Goal: Information Seeking & Learning: Learn about a topic

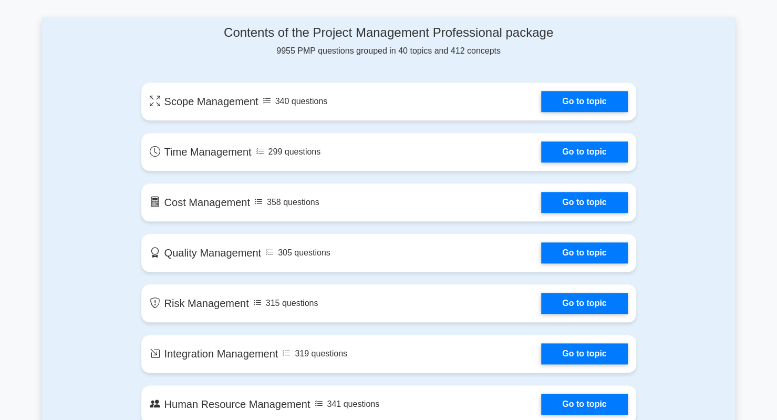
scroll to position [455, 0]
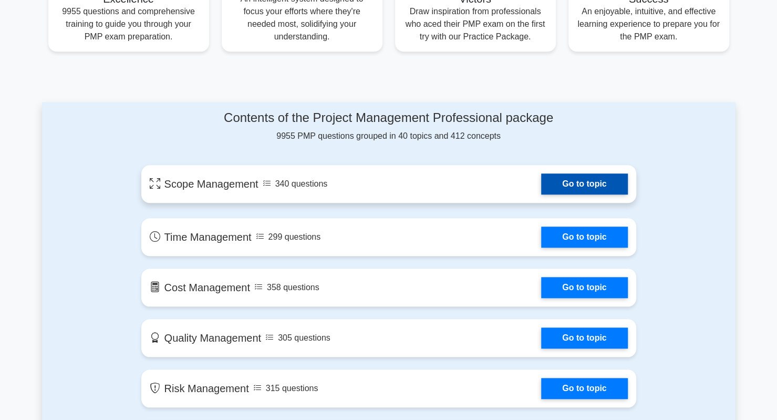
click at [582, 187] on link "Go to topic" at bounding box center [584, 183] width 86 height 21
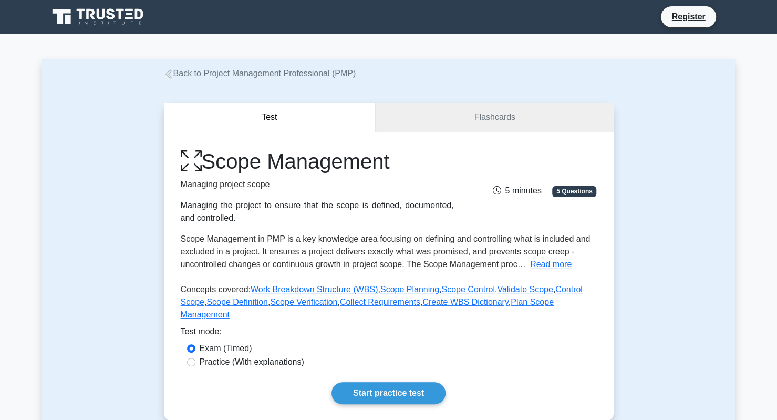
click at [488, 123] on link "Flashcards" at bounding box center [493, 117] width 237 height 30
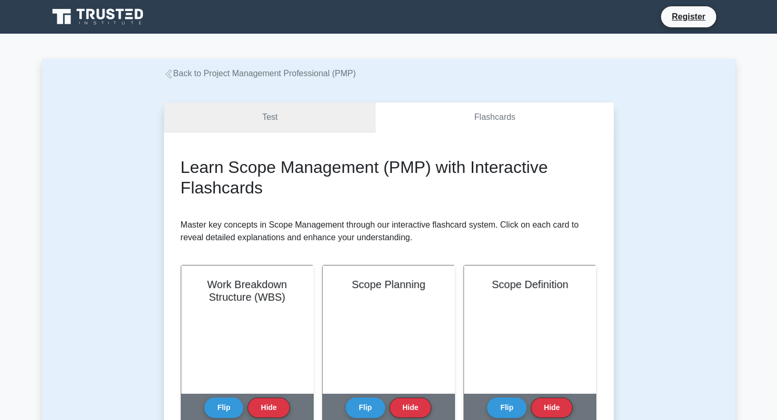
click at [298, 121] on link "Test" at bounding box center [270, 117] width 212 height 30
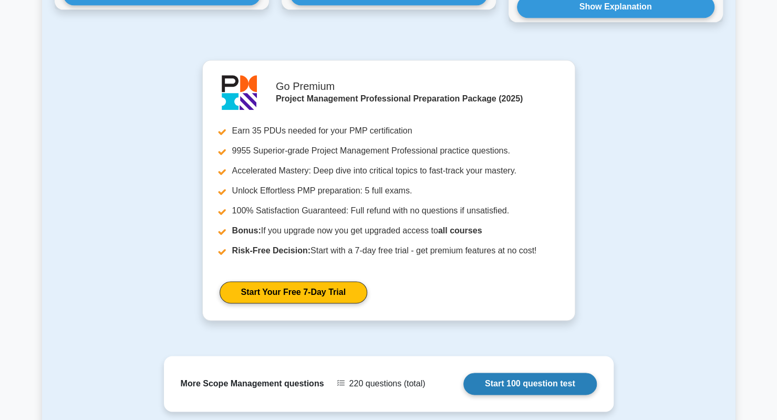
scroll to position [728, 0]
